Goal: Find specific page/section: Find specific page/section

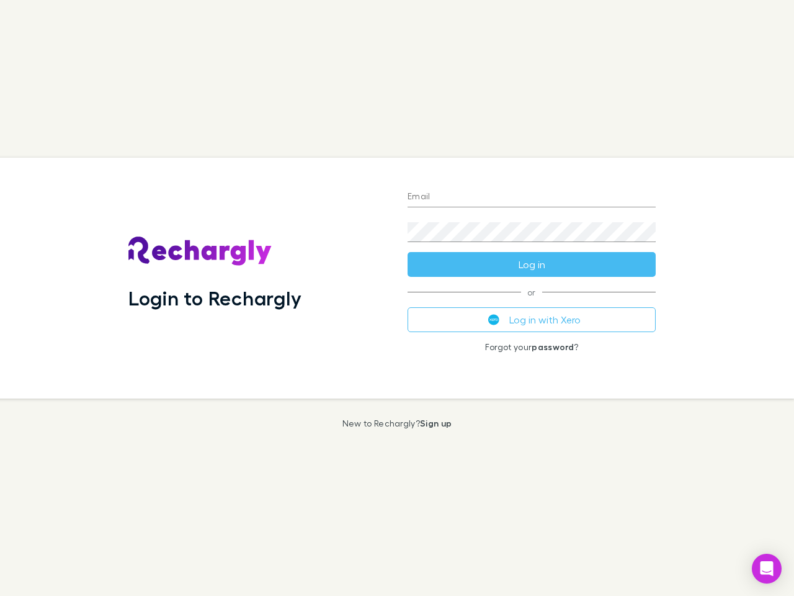
click at [397, 298] on div "Login to Rechargly" at bounding box center [258, 278] width 279 height 241
click at [532, 197] on input "Email" at bounding box center [532, 197] width 248 height 20
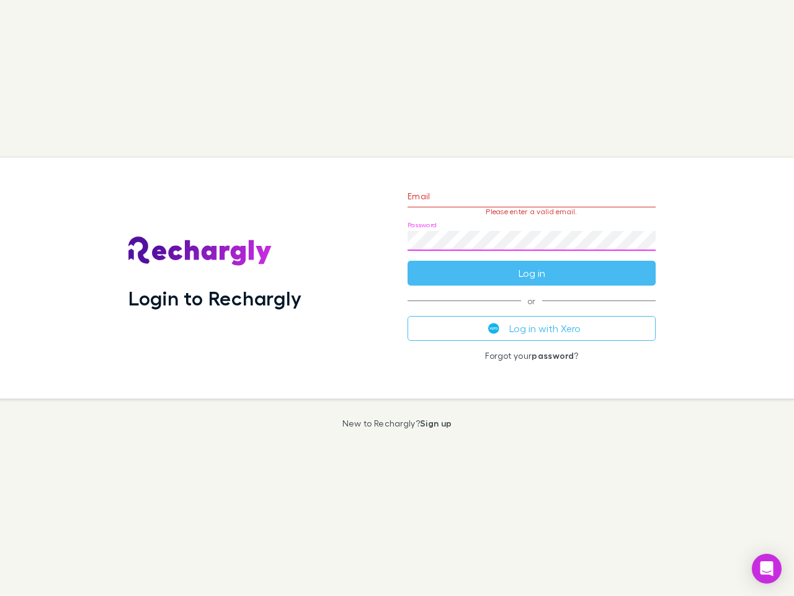
click at [532, 264] on form "Email Please enter a valid email. Password Log in" at bounding box center [532, 232] width 248 height 108
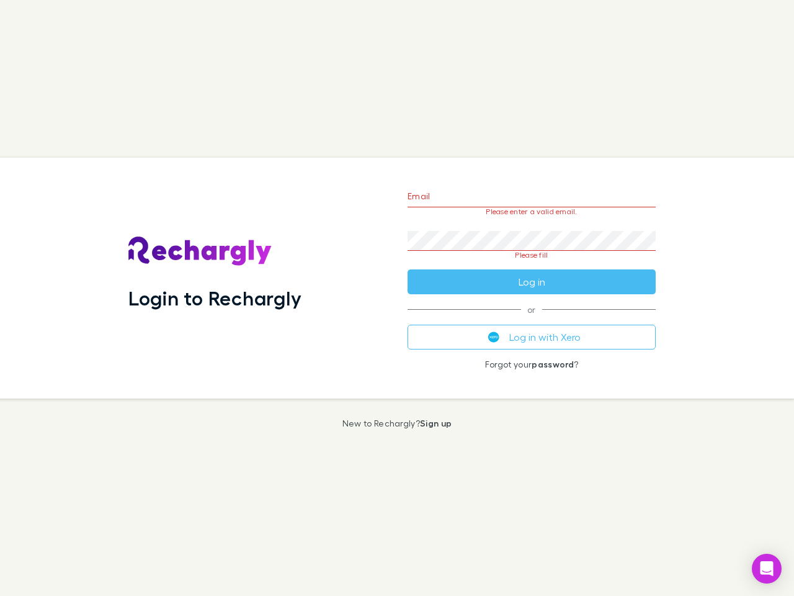
click at [532, 320] on div "Email Please enter a valid email. Password Please fill Log in or Log in with Xe…" at bounding box center [532, 278] width 268 height 241
click at [767, 569] on icon "Open Intercom Messenger" at bounding box center [767, 568] width 13 height 15
